Goal: Information Seeking & Learning: Compare options

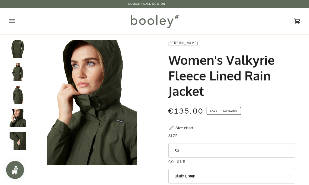
click at [14, 24] on icon "Open menu" at bounding box center [12, 21] width 6 height 9
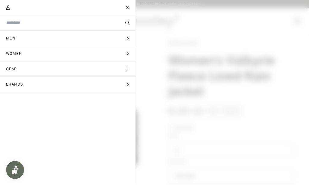
click at [127, 57] on button "Women Expand menu" at bounding box center [68, 53] width 136 height 15
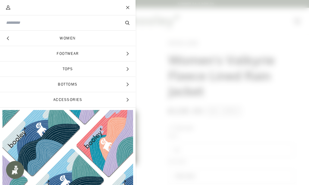
click at [118, 42] on link "Women" at bounding box center [68, 38] width 136 height 15
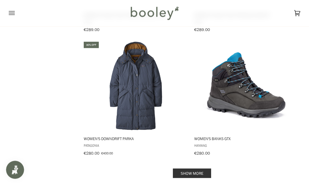
scroll to position [1170, 0]
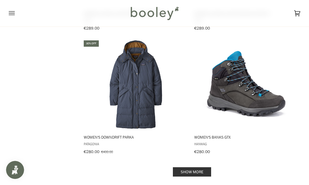
click at [196, 169] on link "Show more" at bounding box center [192, 171] width 38 height 9
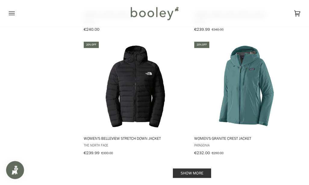
scroll to position [2406, 0]
click at [200, 169] on link "Show more" at bounding box center [192, 173] width 38 height 9
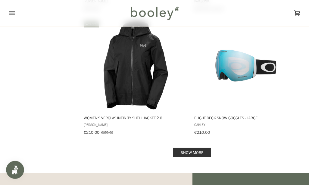
scroll to position [3663, 0]
click at [193, 148] on link "Show more" at bounding box center [192, 152] width 38 height 9
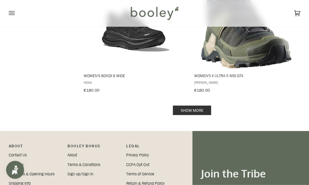
scroll to position [4935, 0]
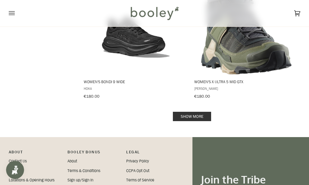
click at [202, 112] on link "Show more" at bounding box center [192, 116] width 38 height 9
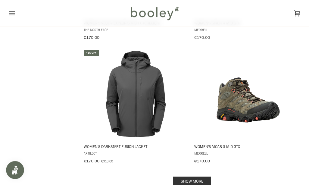
scroll to position [6107, 0]
click at [190, 177] on link "Show more" at bounding box center [192, 181] width 38 height 9
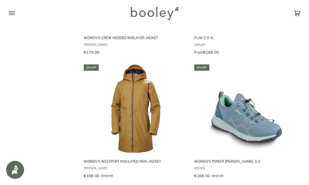
scroll to position [6332, 0]
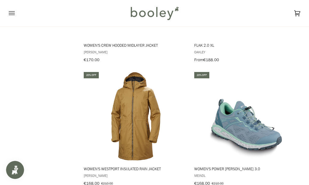
click at [136, 117] on img "Women's Westport Insulated Rain Jacket" at bounding box center [136, 116] width 90 height 90
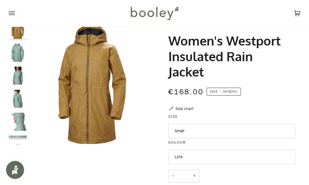
click at [10, 53] on img "Helly Hansen Women's Westport Insulated Rain Jacket Cactus - Booley Galway" at bounding box center [18, 53] width 18 height 18
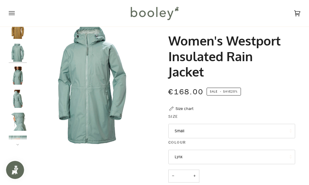
click at [14, 81] on img "Helly Hansen Women's Westport Insulated Rain Jacket - Booley Galway" at bounding box center [18, 76] width 18 height 18
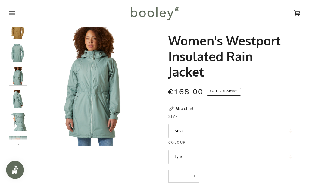
click at [16, 100] on img "Helly Hansen Women's Westport Insulated Rain Jacket - Booley Galway" at bounding box center [18, 99] width 18 height 18
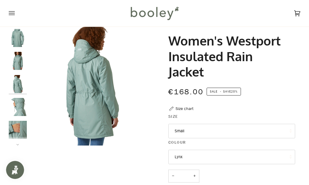
scroll to position [15, 0]
click at [17, 108] on img "Helly Hansen Women's Westport Insulated Rain Jacket - Booley Galway" at bounding box center [18, 106] width 18 height 18
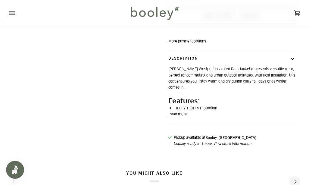
scroll to position [201, 0]
click at [183, 117] on button "Read more" at bounding box center [178, 114] width 18 height 6
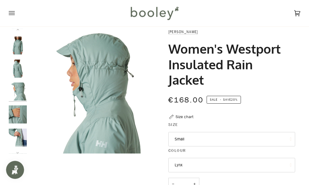
scroll to position [0, 0]
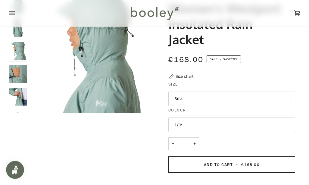
click at [14, 71] on img "Helly Hansen Women's Westport Insulated Rain Jacket - Booley Galway" at bounding box center [18, 74] width 18 height 18
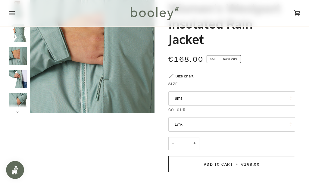
scroll to position [61, 0]
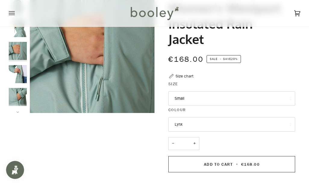
click at [16, 72] on img "Helly Hansen Women's Westport Insulated Rain Jacket - Booley Galway" at bounding box center [18, 74] width 18 height 18
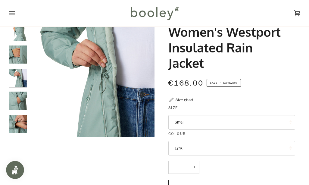
scroll to position [31, 0]
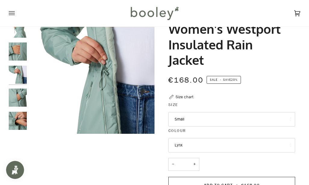
click at [16, 117] on img "Helly Hansen Women's Westport Insulated Rain Jacket - Booley Galway" at bounding box center [18, 121] width 18 height 18
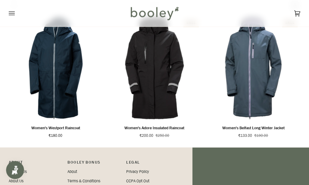
scroll to position [509, 0]
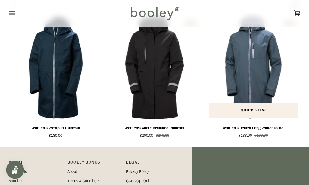
click at [263, 131] on p "Women's Belfast Long Winter Jacket" at bounding box center [254, 128] width 62 height 6
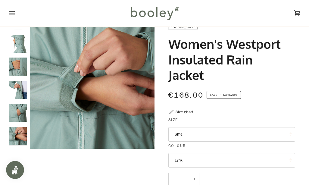
scroll to position [0, 0]
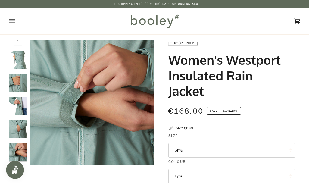
click at [17, 99] on img "Helly Hansen Women's Westport Insulated Rain Jacket - Booley Galway" at bounding box center [18, 106] width 18 height 18
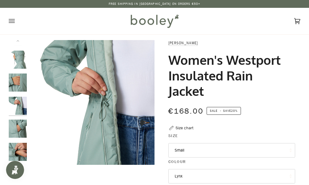
click at [16, 128] on img "Helly Hansen Women's Westport Insulated Rain Jacket - Booley Galway" at bounding box center [18, 129] width 18 height 18
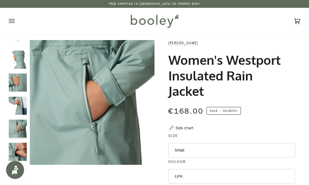
click at [15, 146] on img "Helly Hansen Women's Westport Insulated Rain Jacket - Booley Galway" at bounding box center [18, 152] width 18 height 18
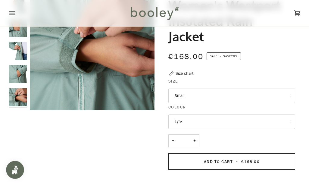
scroll to position [55, 0]
click at [271, 121] on button "Lynx" at bounding box center [232, 121] width 127 height 14
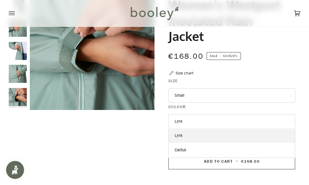
click at [266, 150] on link "Cactus" at bounding box center [232, 150] width 126 height 14
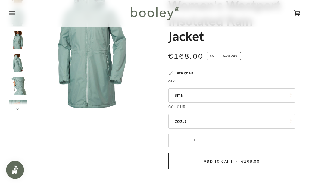
click at [270, 134] on div "− * +" at bounding box center [232, 143] width 127 height 19
click at [255, 120] on button "Cactus" at bounding box center [232, 121] width 127 height 14
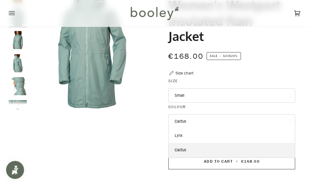
click at [234, 132] on link "Lynx" at bounding box center [232, 135] width 126 height 14
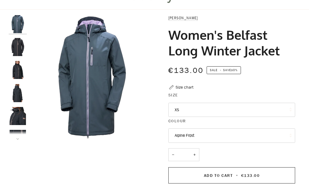
scroll to position [26, 0]
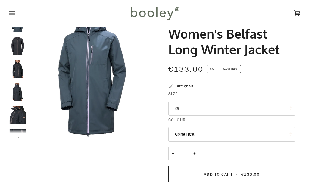
click at [15, 52] on img "Helly Hansen Women's Long Belfast Winter Jacket Ebony - Booley Galway" at bounding box center [18, 46] width 18 height 18
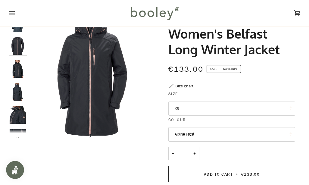
scroll to position [0, 0]
click at [16, 74] on img "Helly Hansen Women's Long Belfast Winter Jacket Ebony - Booley Galway" at bounding box center [18, 69] width 18 height 18
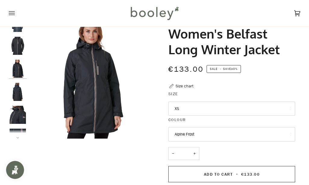
click at [17, 93] on img "Helly Hansen Women's Long Belfast Winter Jacket Ebony - Booley Galway" at bounding box center [18, 92] width 18 height 18
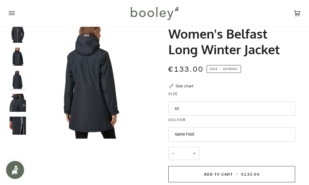
scroll to position [13, 0]
click at [16, 97] on img "Helly Hansen Women's Long Belfast Winter Jacket Ebony - Booley Galway" at bounding box center [18, 102] width 18 height 18
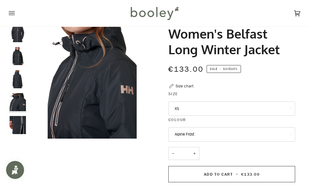
click at [16, 123] on img "Helly Hansen Women's Long Belfast Winter Jacket Ebony - Booley Galway" at bounding box center [18, 125] width 18 height 18
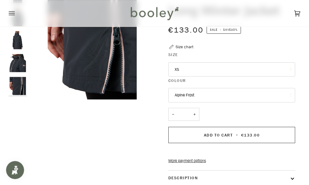
scroll to position [65, 0]
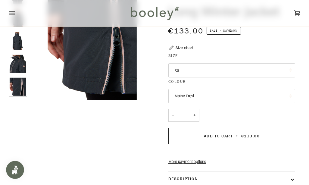
click at [12, 42] on img "Helly Hansen Women's Long Belfast Winter Jacket Ebony - Booley Galway" at bounding box center [18, 41] width 18 height 18
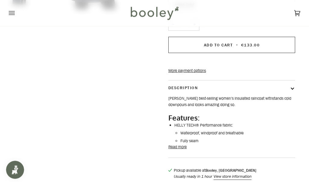
scroll to position [194, 0]
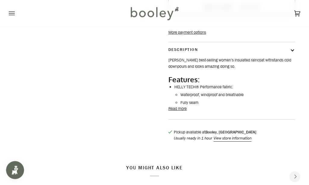
click at [182, 112] on button "Read more" at bounding box center [178, 109] width 18 height 6
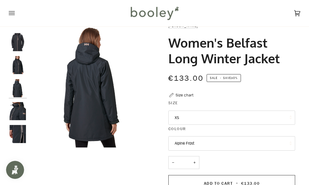
scroll to position [0, 0]
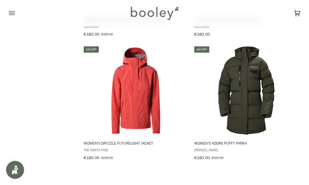
scroll to position [5245, 0]
click at [239, 140] on span "Women's Adore Puffy Parka" at bounding box center [247, 142] width 104 height 5
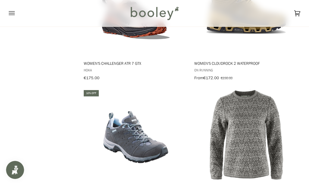
scroll to position [5696, 0]
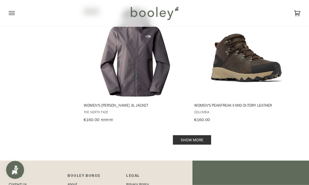
click at [194, 135] on link "Show more" at bounding box center [192, 139] width 38 height 9
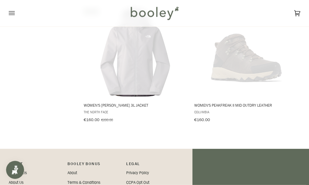
scroll to position [7397, 0]
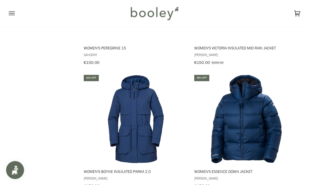
scroll to position [8443, 0]
click at [139, 169] on span "Women's Boyne Insulated Parka 2.0" at bounding box center [136, 171] width 104 height 5
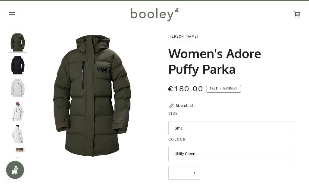
scroll to position [6, 0]
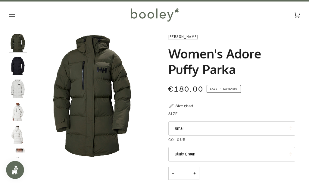
click at [263, 155] on button "Utility Green" at bounding box center [232, 154] width 127 height 14
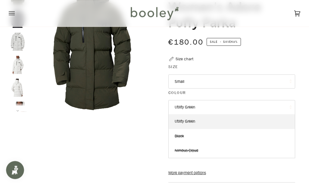
scroll to position [64, 0]
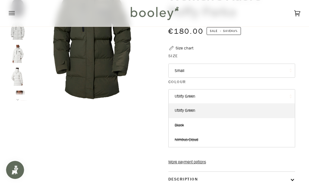
click at [261, 108] on link "Utility Green" at bounding box center [232, 110] width 126 height 14
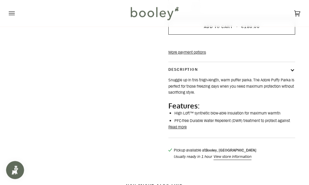
scroll to position [185, 0]
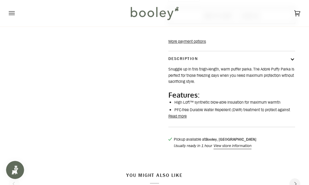
click at [180, 119] on button "Read more" at bounding box center [178, 116] width 18 height 6
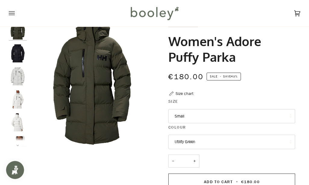
scroll to position [14, 0]
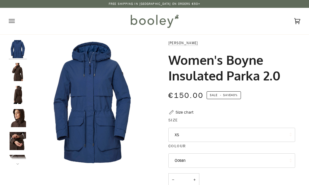
scroll to position [3, 0]
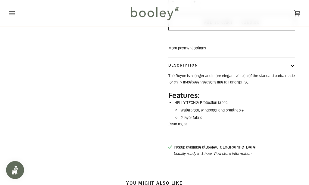
click at [183, 127] on button "Read more" at bounding box center [178, 124] width 18 height 6
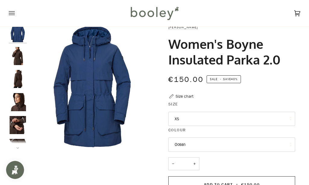
scroll to position [17, 0]
